Goal: Check status: Check status

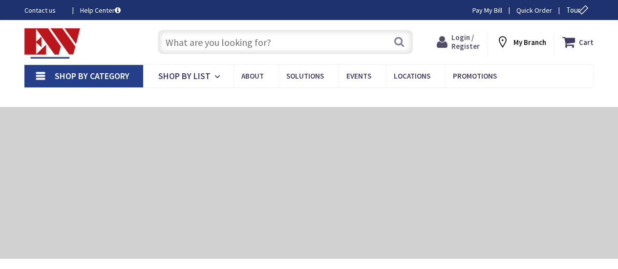
click at [459, 41] on span "Login / Register" at bounding box center [465, 42] width 28 height 18
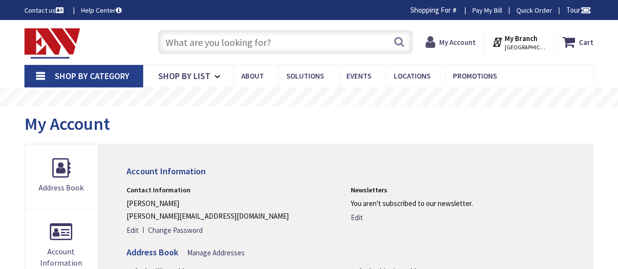
click at [465, 35] on span "My Account" at bounding box center [457, 42] width 37 height 18
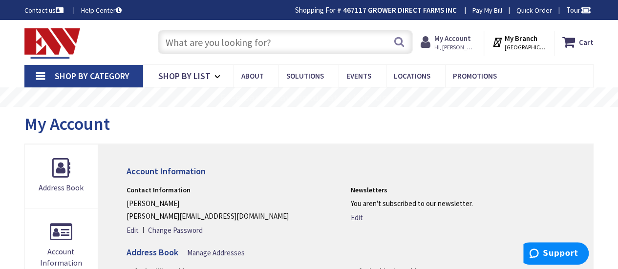
click at [461, 42] on strong "My Account" at bounding box center [452, 38] width 37 height 9
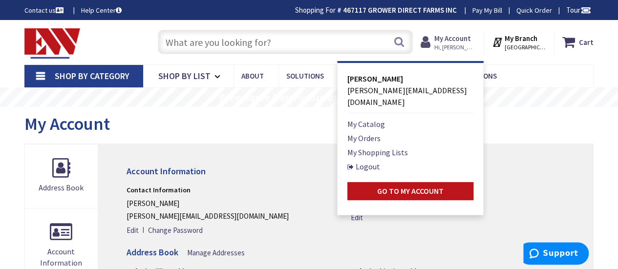
type input "98, Pulaski St, Fall River, MA 02721, USA"
click at [380, 132] on link "My Orders" at bounding box center [363, 138] width 33 height 12
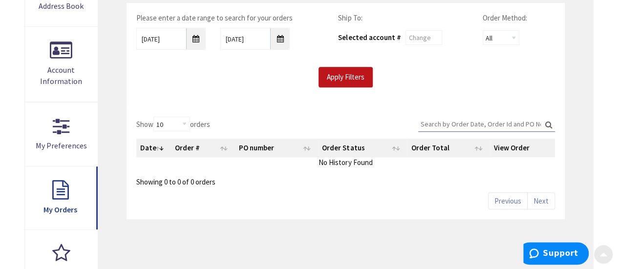
scroll to position [195, 0]
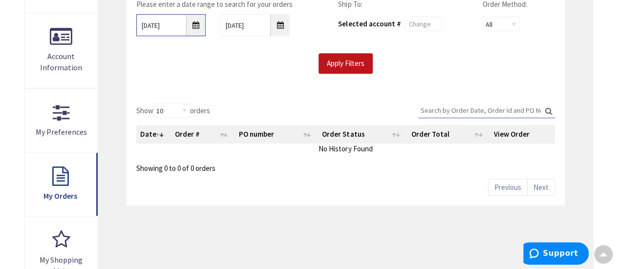
click at [197, 30] on input "9/29/2025" at bounding box center [170, 25] width 69 height 22
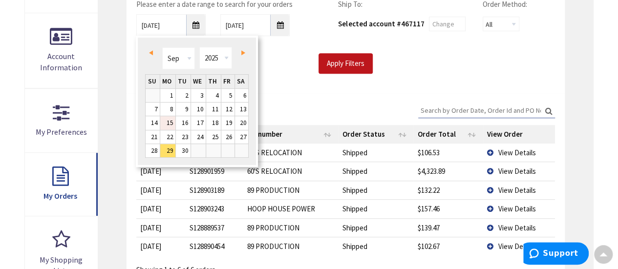
click at [172, 121] on link "15" at bounding box center [167, 122] width 15 height 13
type input "09/15/2025"
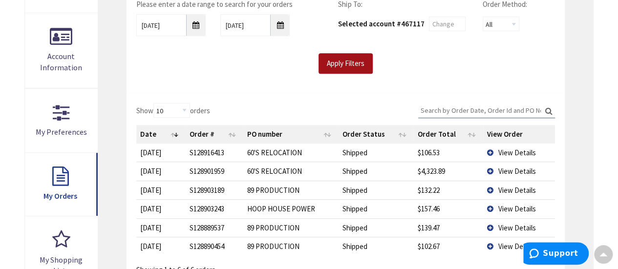
click at [328, 62] on input "Apply Filters" at bounding box center [345, 63] width 54 height 21
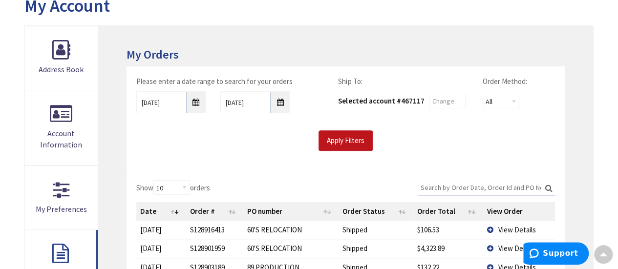
scroll to position [49, 0]
